Goal: Transaction & Acquisition: Purchase product/service

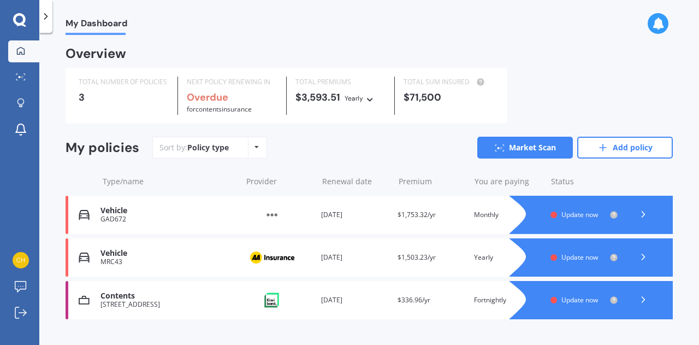
click at [110, 214] on div "Vehicle" at bounding box center [169, 210] width 136 height 9
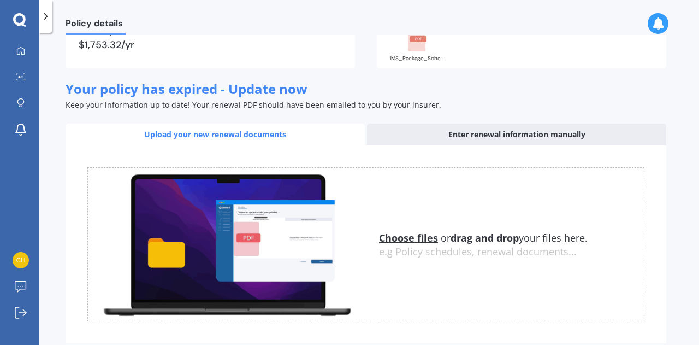
scroll to position [169, 0]
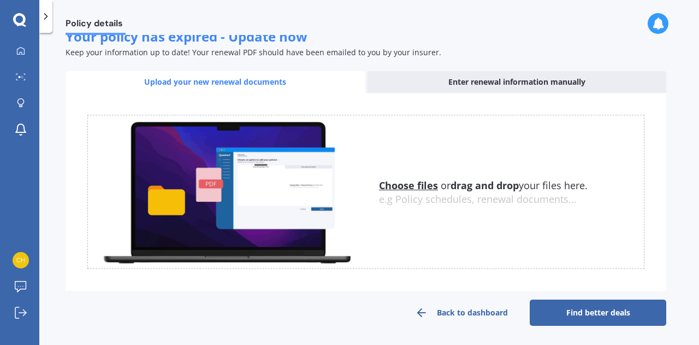
click at [487, 312] on link "Back to dashboard" at bounding box center [461, 312] width 137 height 26
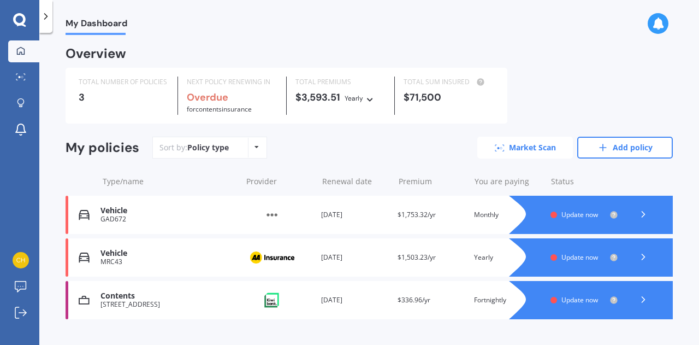
click at [513, 151] on link "Market Scan" at bounding box center [526, 148] width 96 height 22
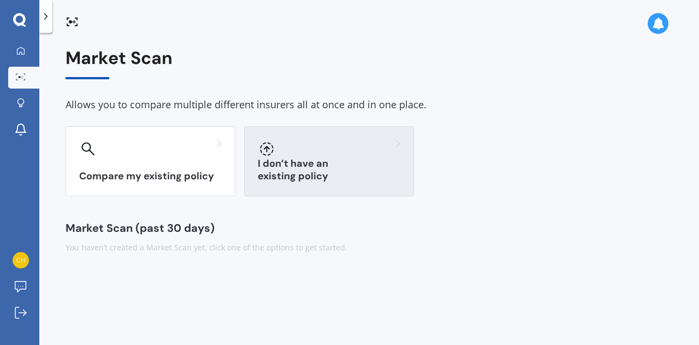
click at [301, 176] on h3 "I don’t have an existing policy" at bounding box center [329, 169] width 143 height 25
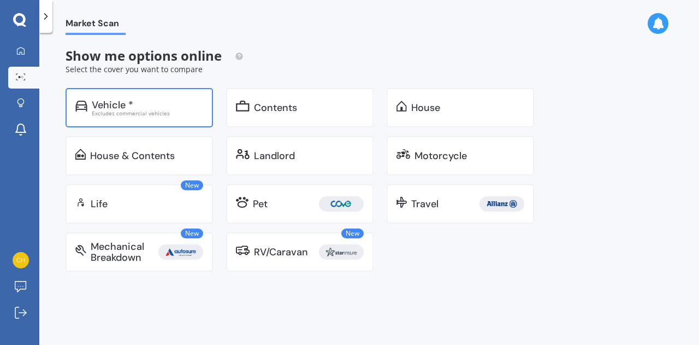
click at [150, 108] on div "Vehicle *" at bounding box center [147, 104] width 111 height 11
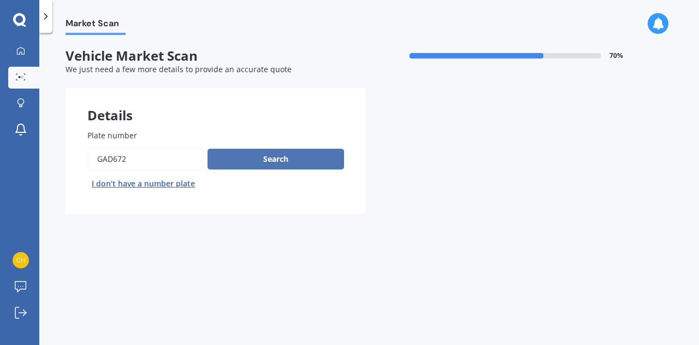
click at [263, 160] on button "Search" at bounding box center [276, 159] width 137 height 21
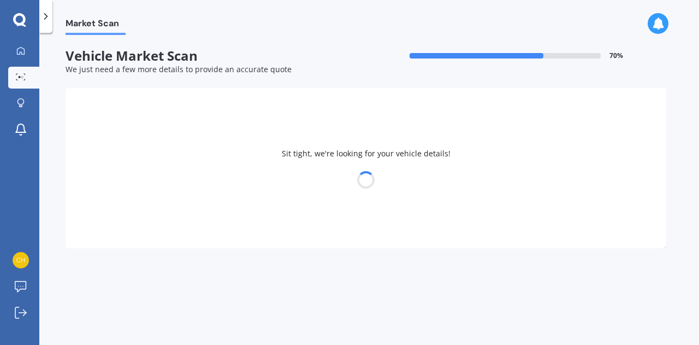
select select "AUDI"
select select "A4"
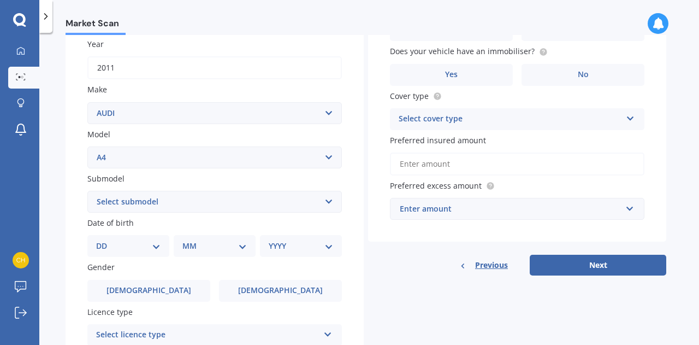
scroll to position [160, 0]
click at [329, 201] on select "Select submodel 1.8 1.8 T Multitronic 1.8 T Quattro 1.8 Turbo 1.9 TDI 2 2.0 T Q…" at bounding box center [214, 201] width 255 height 22
select select "2.0 TDI"
click at [87, 190] on select "Select submodel 1.8 1.8 T Multitronic 1.8 T Quattro 1.8 Turbo 1.9 TDI 2 2.0 T Q…" at bounding box center [214, 201] width 255 height 22
click at [155, 249] on select "DD 01 02 03 04 05 06 07 08 09 10 11 12 13 14 15 16 17 18 19 20 21 22 23 24 25 2…" at bounding box center [128, 245] width 64 height 12
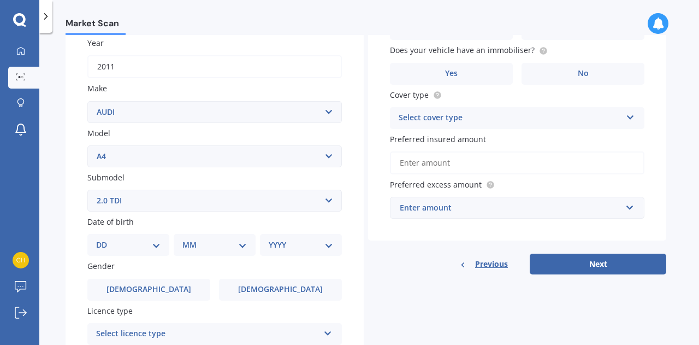
select select "25"
click at [105, 240] on select "DD 01 02 03 04 05 06 07 08 09 10 11 12 13 14 15 16 17 18 19 20 21 22 23 24 25 2…" at bounding box center [128, 245] width 64 height 12
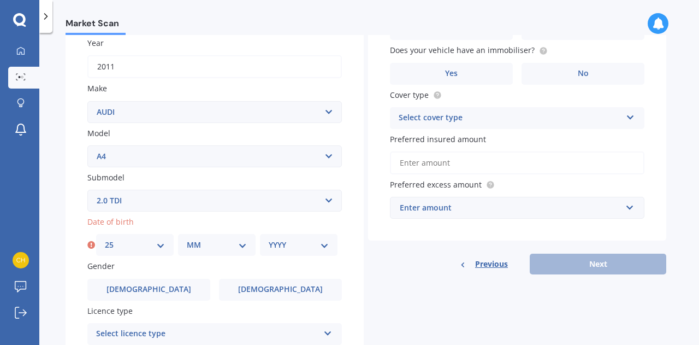
click at [243, 243] on select "MM 01 02 03 04 05 06 07 08 09 10 11 12" at bounding box center [217, 245] width 60 height 12
select select "12"
click at [187, 240] on select "MM 01 02 03 04 05 06 07 08 09 10 11 12" at bounding box center [217, 245] width 60 height 12
click at [326, 243] on select "YYYY 2025 2024 2023 2022 2021 2020 2019 2018 2017 2016 2015 2014 2013 2012 2011…" at bounding box center [299, 245] width 60 height 12
select select "1958"
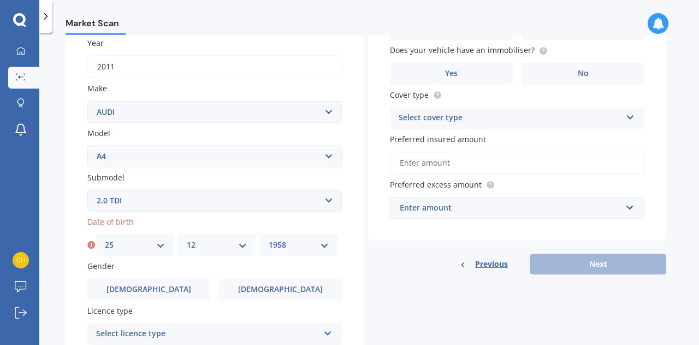
click at [269, 240] on select "YYYY 2025 2024 2023 2022 2021 2020 2019 2018 2017 2016 2015 2014 2013 2012 2011…" at bounding box center [299, 245] width 60 height 12
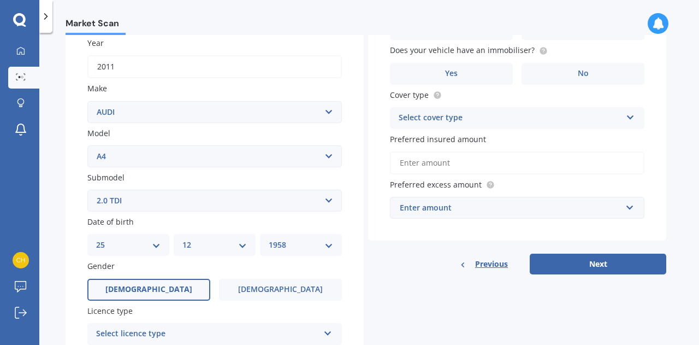
click at [162, 290] on label "[DEMOGRAPHIC_DATA]" at bounding box center [148, 290] width 123 height 22
click at [0, 0] on input "[DEMOGRAPHIC_DATA]" at bounding box center [0, 0] width 0 height 0
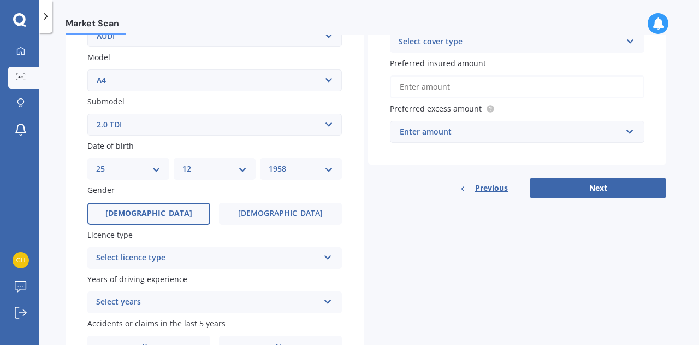
scroll to position [238, 0]
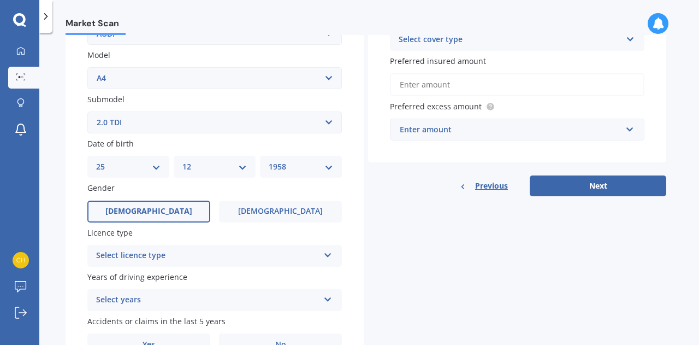
click at [329, 255] on icon at bounding box center [327, 253] width 9 height 8
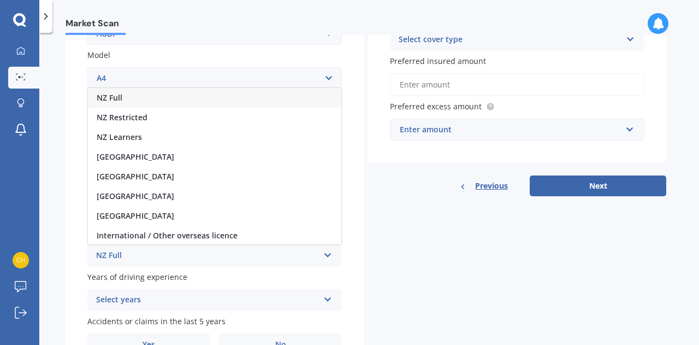
click at [236, 98] on div "NZ Full" at bounding box center [215, 98] width 254 height 20
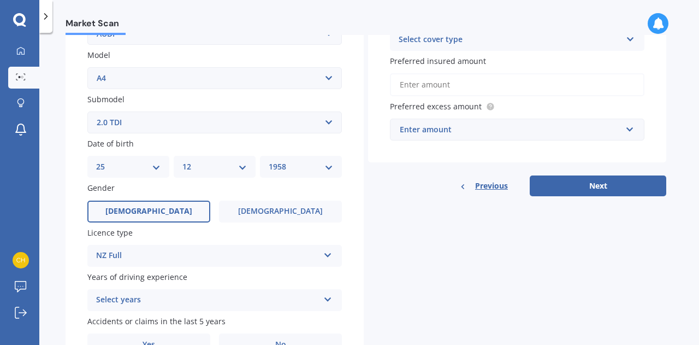
scroll to position [300, 0]
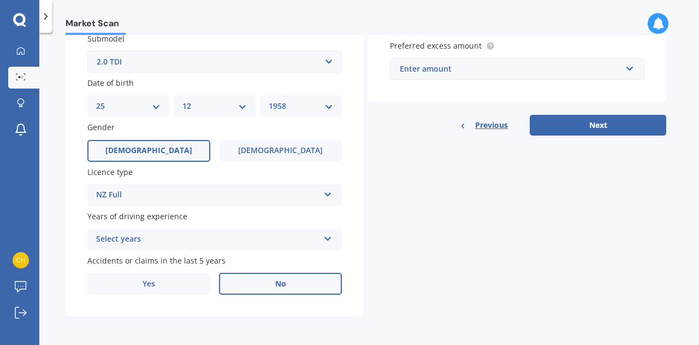
click at [282, 280] on span "No" at bounding box center [280, 283] width 11 height 9
click at [0, 0] on input "No" at bounding box center [0, 0] width 0 height 0
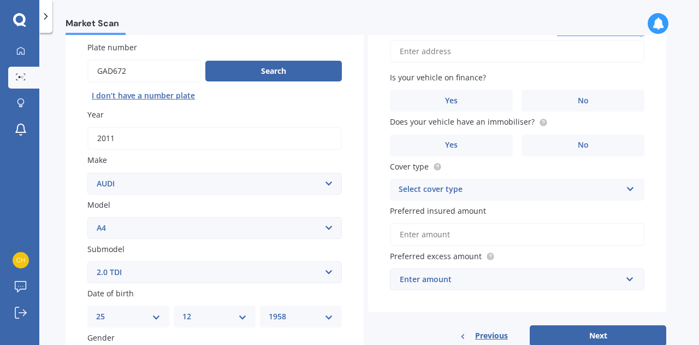
scroll to position [0, 0]
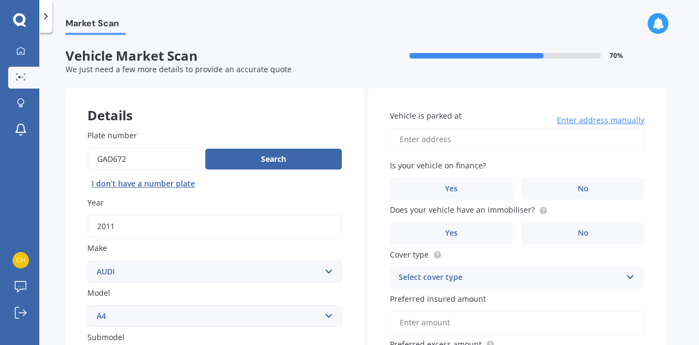
click at [431, 140] on input "Vehicle is parked at" at bounding box center [517, 139] width 255 height 23
click at [451, 140] on input "[STREET_ADDRESS][PERSON_NAME]" at bounding box center [517, 139] width 255 height 23
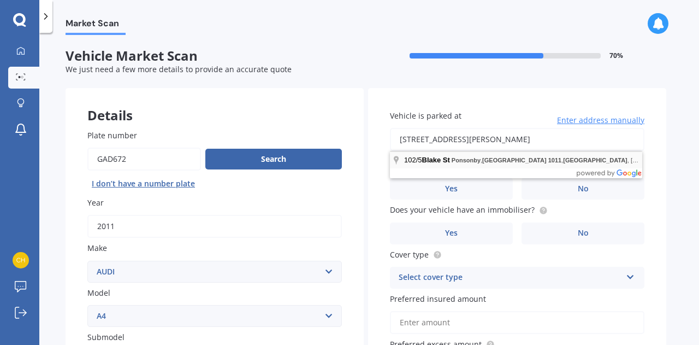
type input "[STREET_ADDRESS]"
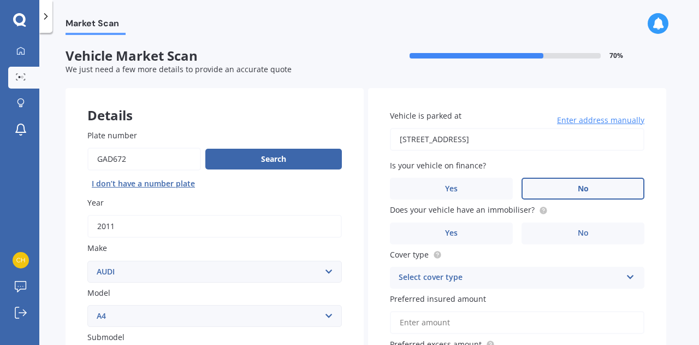
click at [564, 190] on label "No" at bounding box center [583, 189] width 123 height 22
click at [0, 0] on input "No" at bounding box center [0, 0] width 0 height 0
click at [477, 232] on label "Yes" at bounding box center [451, 233] width 123 height 22
click at [0, 0] on input "Yes" at bounding box center [0, 0] width 0 height 0
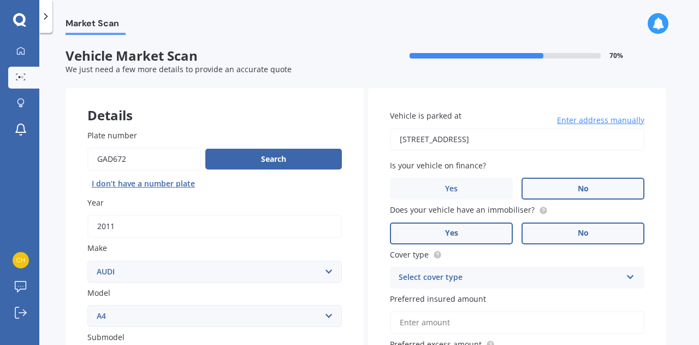
click at [566, 233] on label "No" at bounding box center [583, 233] width 123 height 22
click at [0, 0] on input "No" at bounding box center [0, 0] width 0 height 0
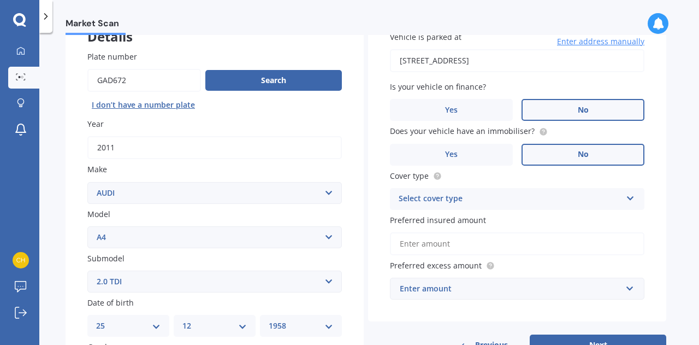
click at [629, 199] on icon at bounding box center [630, 196] width 9 height 8
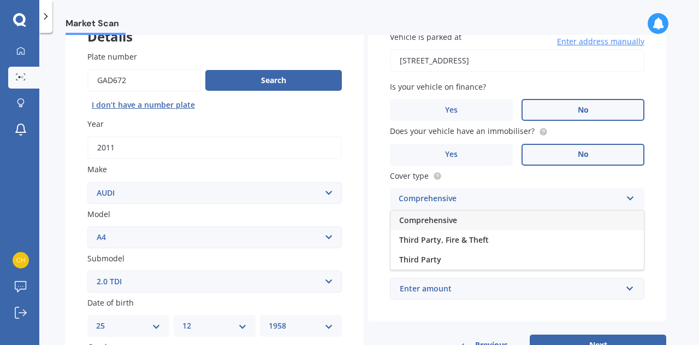
click at [499, 221] on div "Comprehensive" at bounding box center [518, 220] width 254 height 20
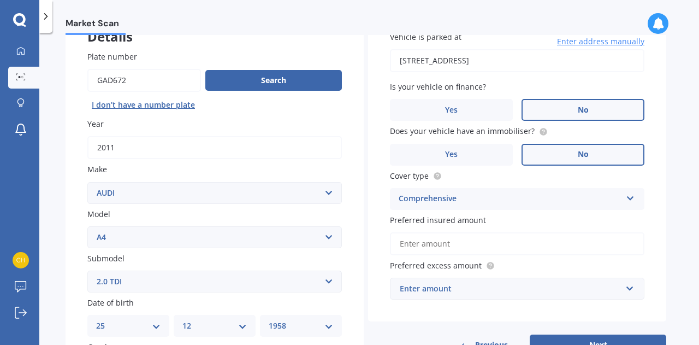
click at [433, 245] on input "Preferred insured amount" at bounding box center [517, 243] width 255 height 23
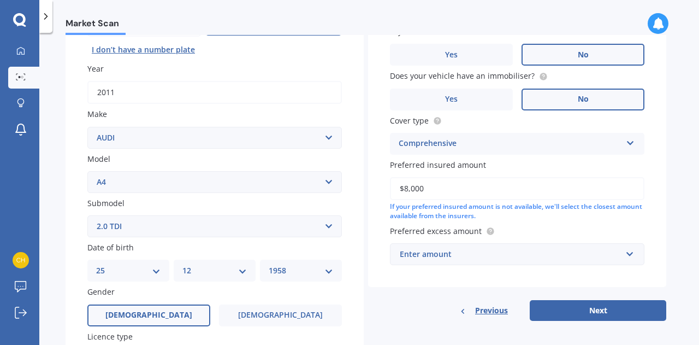
scroll to position [134, 0]
type input "$8,000"
click at [628, 255] on input "text" at bounding box center [513, 253] width 245 height 21
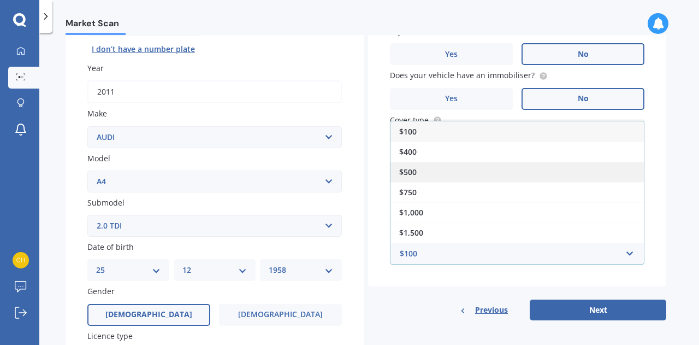
click at [519, 172] on div "$500" at bounding box center [518, 172] width 254 height 20
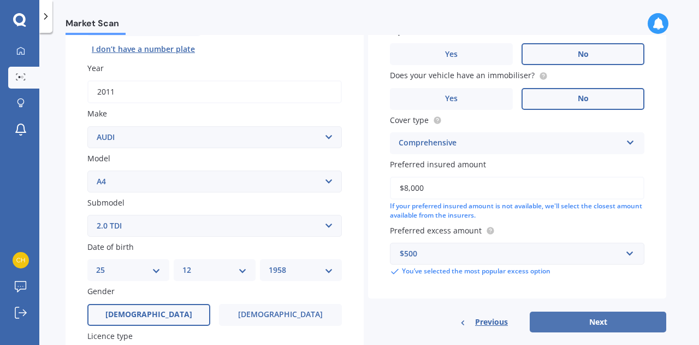
click at [588, 326] on button "Next" at bounding box center [598, 321] width 137 height 21
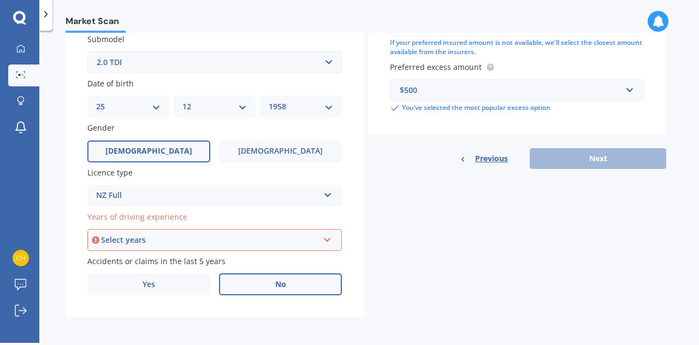
scroll to position [296, 0]
click at [327, 239] on icon at bounding box center [327, 237] width 9 height 8
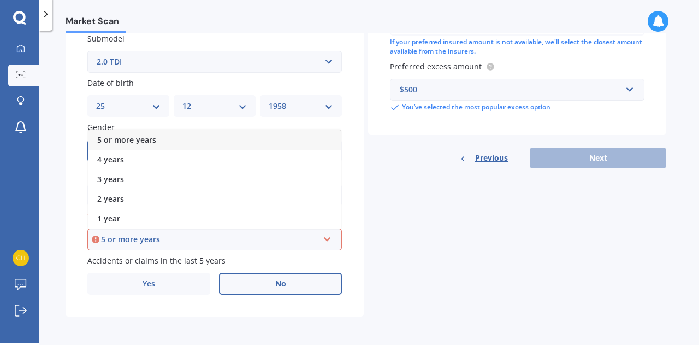
click at [304, 141] on div "5 or more years" at bounding box center [215, 140] width 252 height 20
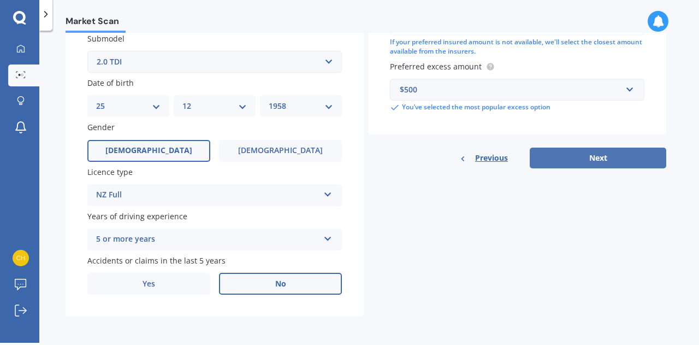
click at [601, 156] on button "Next" at bounding box center [598, 158] width 137 height 21
select select "25"
select select "12"
select select "1958"
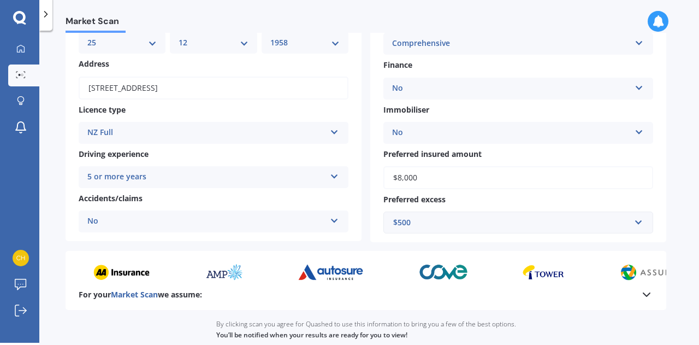
scroll to position [220, 0]
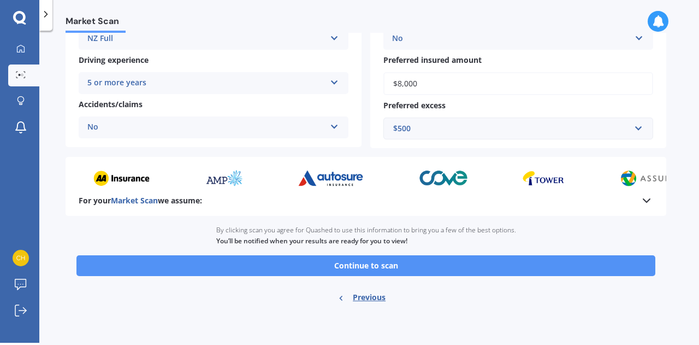
click at [457, 261] on button "Continue to scan" at bounding box center [366, 265] width 579 height 21
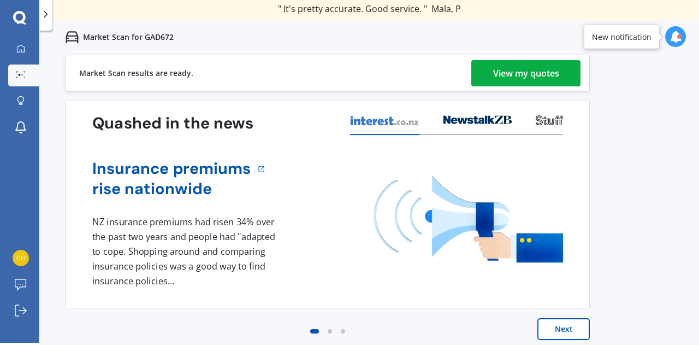
click at [538, 70] on div "View my quotes" at bounding box center [526, 73] width 66 height 26
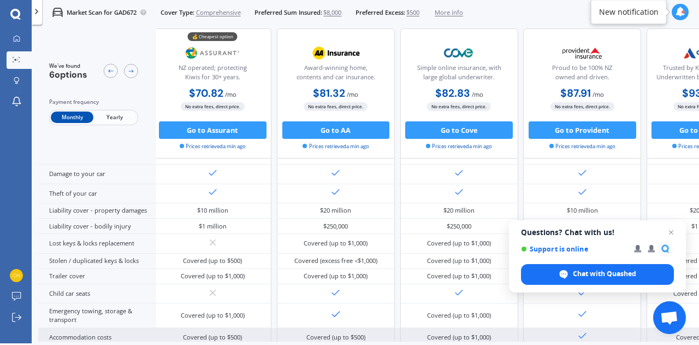
scroll to position [65, 4]
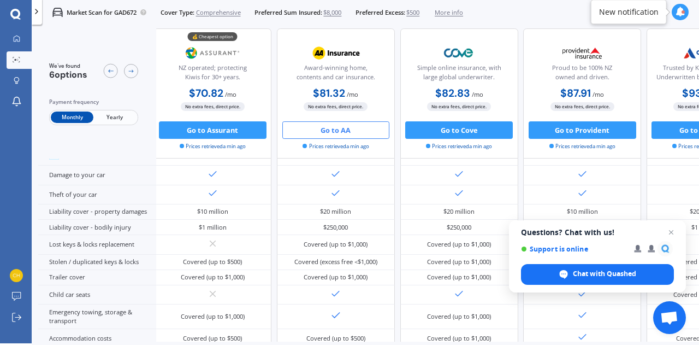
click at [348, 131] on button "Go to AA" at bounding box center [337, 129] width 108 height 17
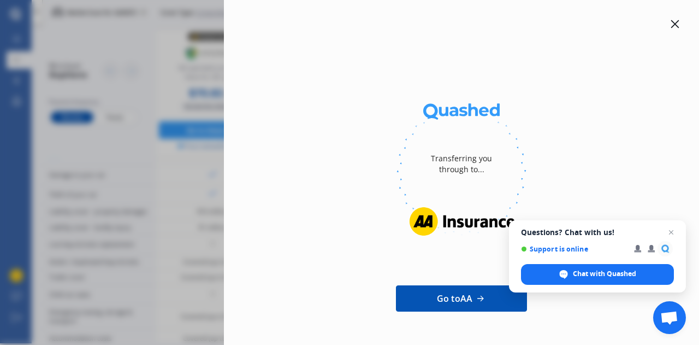
click at [672, 21] on icon at bounding box center [675, 24] width 9 height 9
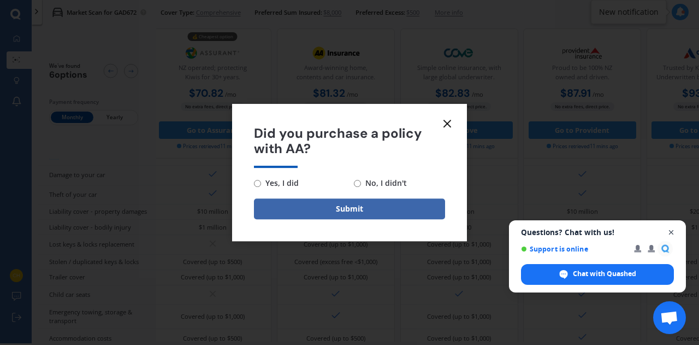
click at [673, 228] on span "Close chat" at bounding box center [672, 233] width 14 height 14
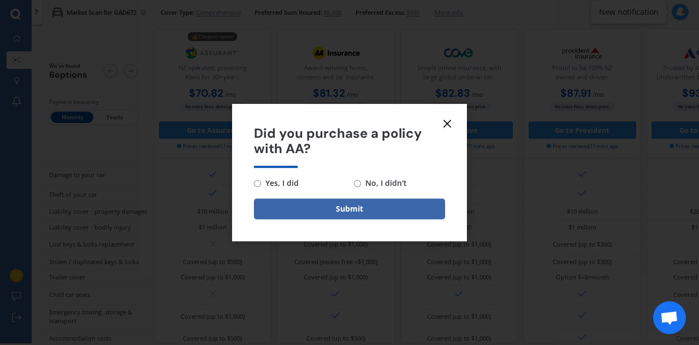
click at [257, 184] on input "Yes, I did" at bounding box center [257, 183] width 7 height 7
radio input "true"
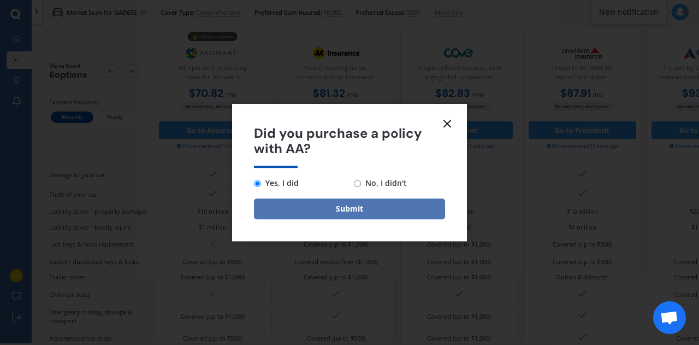
click at [329, 209] on button "Submit" at bounding box center [349, 208] width 191 height 21
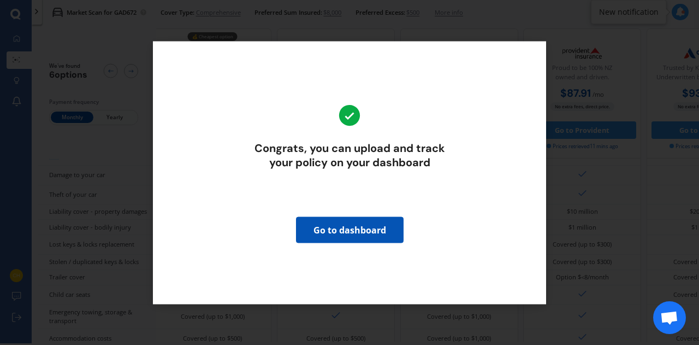
click at [497, 35] on div "Congrats, you can upload and track your policy on your dashboard Go to dashboard" at bounding box center [349, 172] width 699 height 345
